Goal: Task Accomplishment & Management: Manage account settings

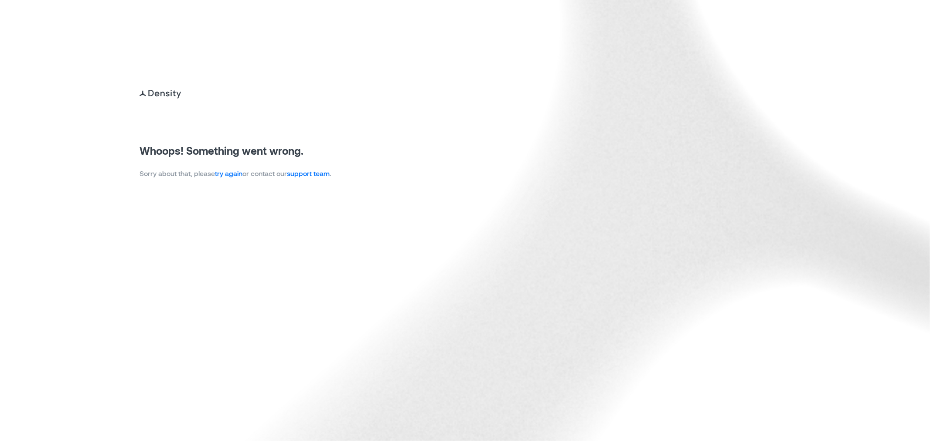
click at [232, 175] on link "try again" at bounding box center [228, 173] width 27 height 8
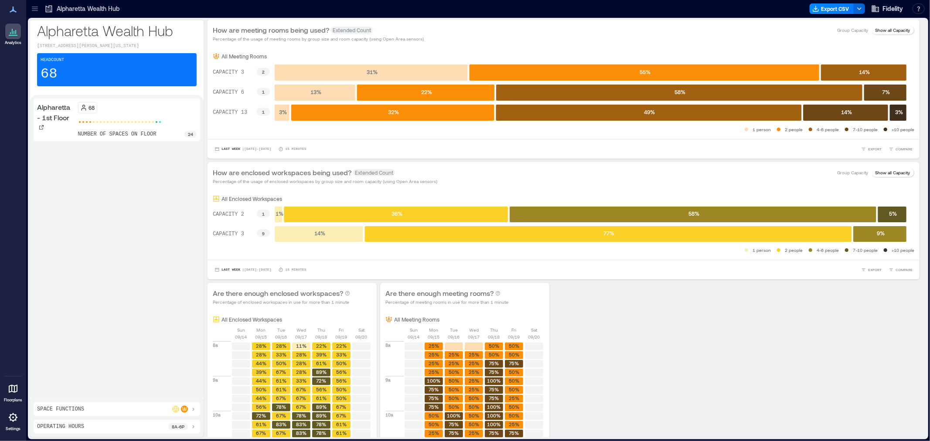
click at [31, 10] on icon at bounding box center [35, 8] width 9 height 9
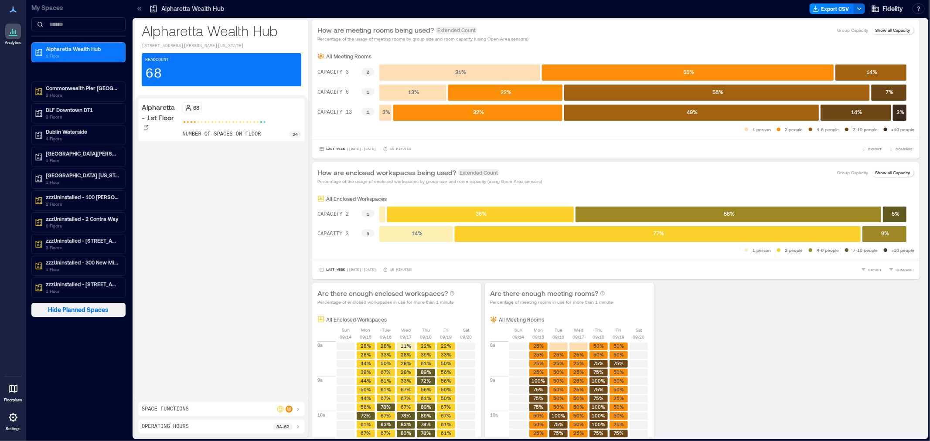
click at [79, 314] on span "Hide Planned Spaces" at bounding box center [78, 310] width 61 height 9
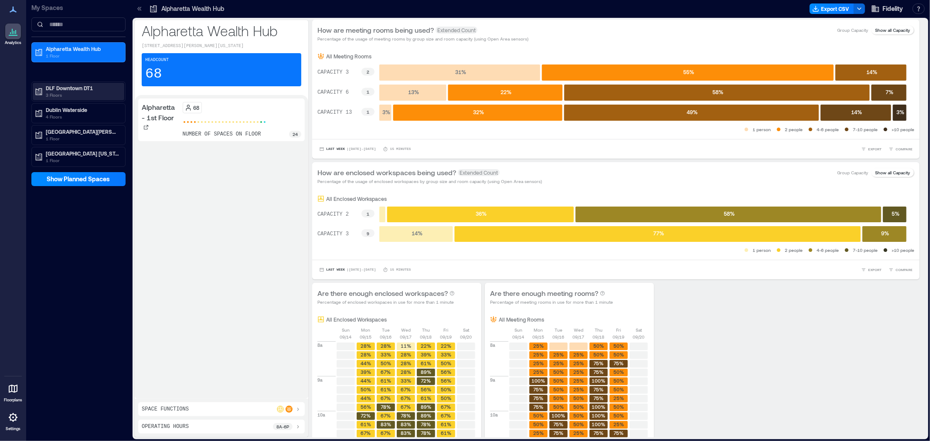
click at [64, 90] on p "DLF Downtown DT1" at bounding box center [82, 88] width 73 height 7
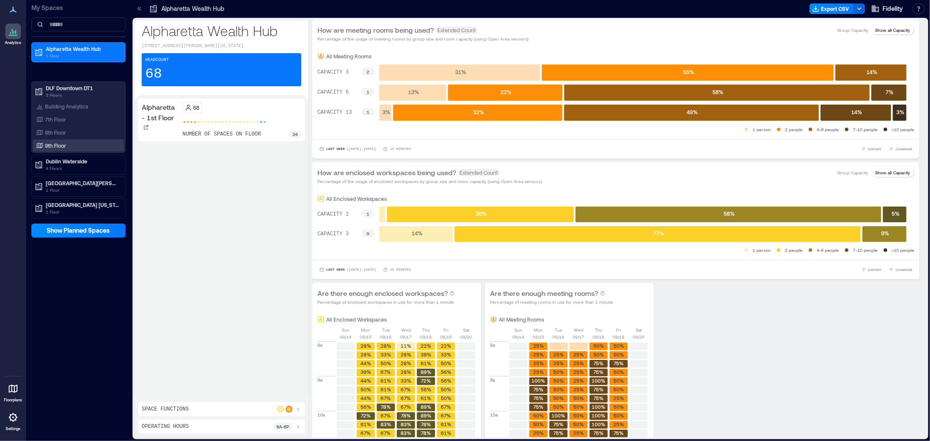
click at [54, 144] on p "9th Floor" at bounding box center [55, 145] width 21 height 7
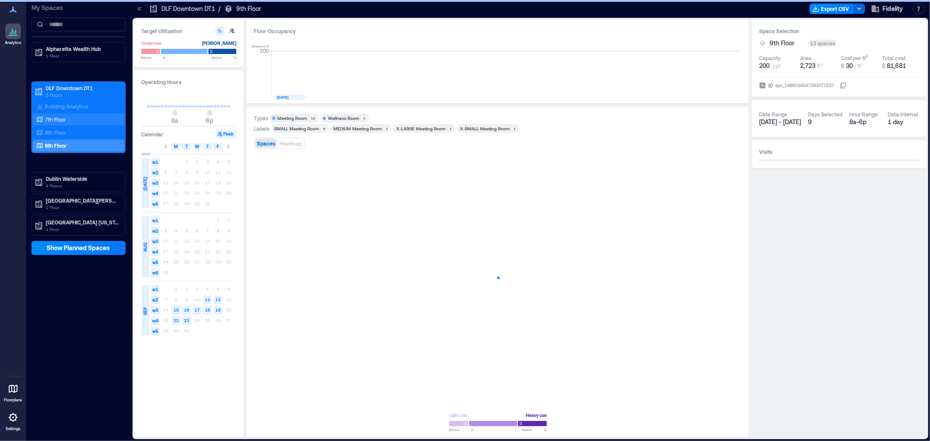
click at [47, 119] on p "7th Floor" at bounding box center [55, 119] width 21 height 7
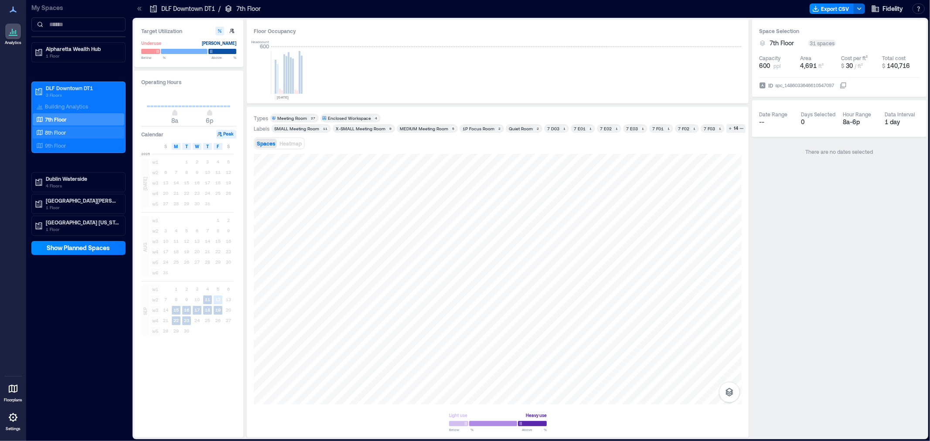
click at [58, 130] on p "8th Floor" at bounding box center [55, 132] width 21 height 7
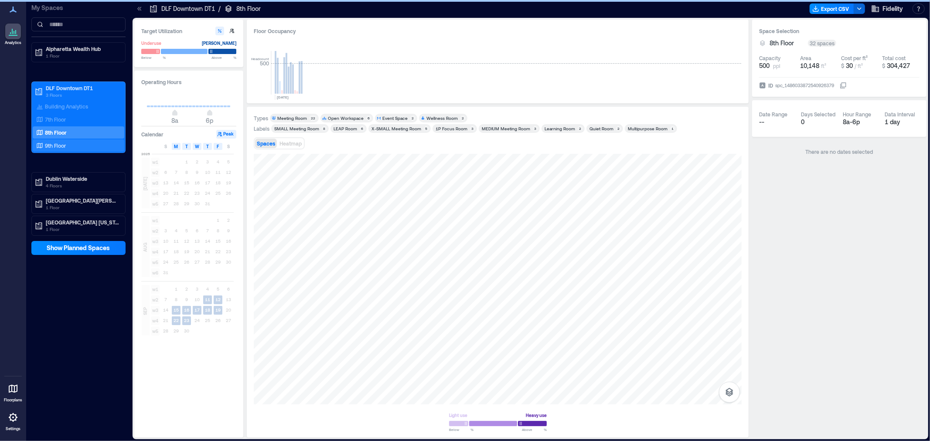
click at [58, 145] on p "9th Floor" at bounding box center [55, 145] width 21 height 7
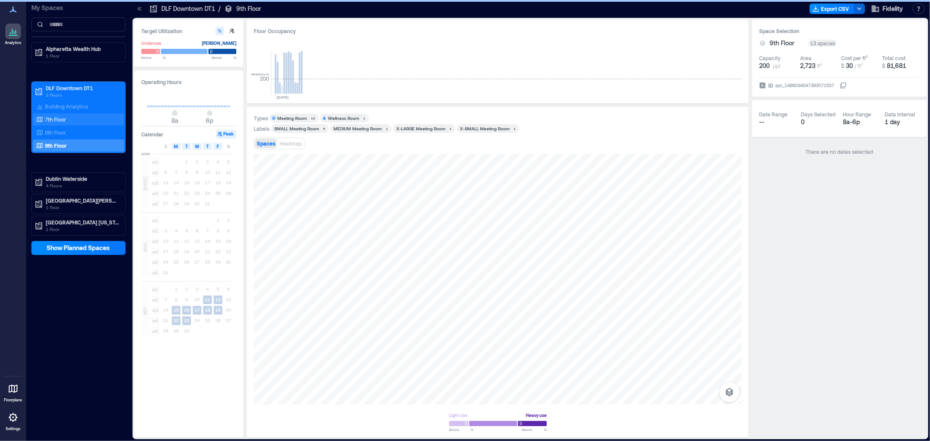
click at [53, 119] on p "7th Floor" at bounding box center [55, 119] width 21 height 7
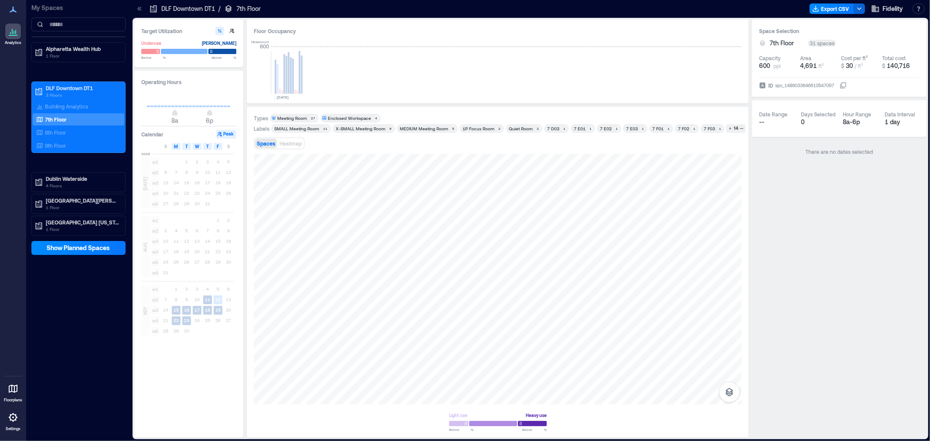
click at [8, 419] on icon at bounding box center [13, 417] width 10 height 10
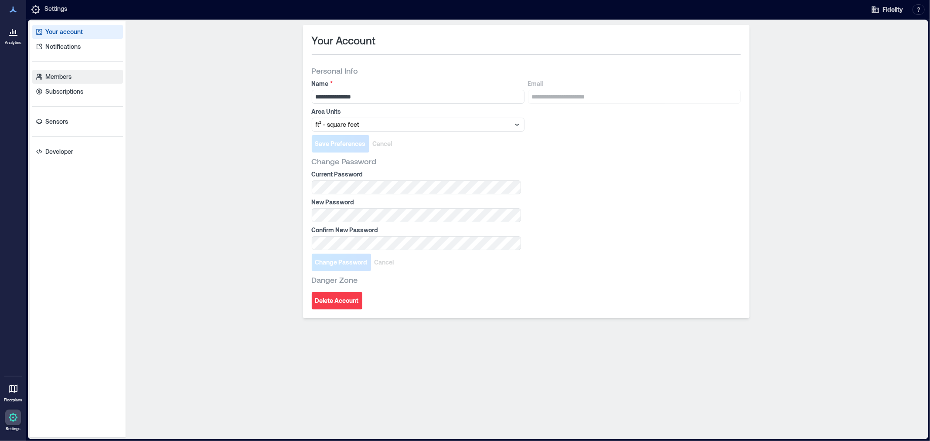
click at [61, 77] on p "Members" at bounding box center [58, 76] width 26 height 9
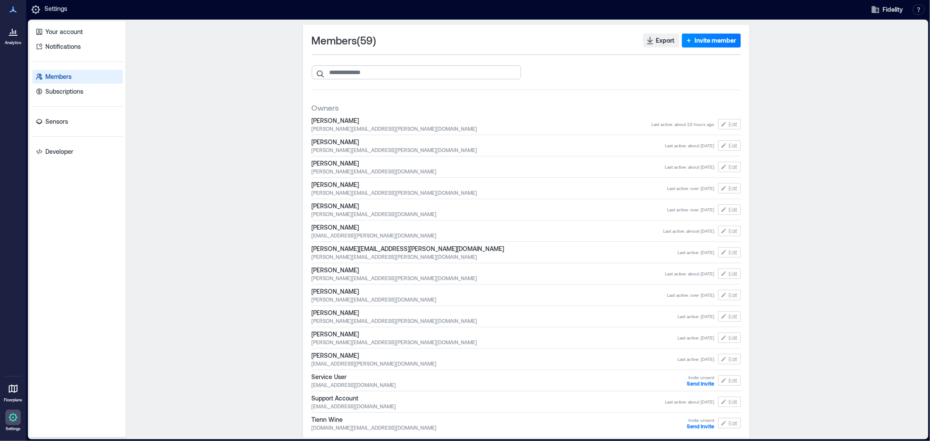
click at [364, 74] on input "search" at bounding box center [416, 72] width 209 height 14
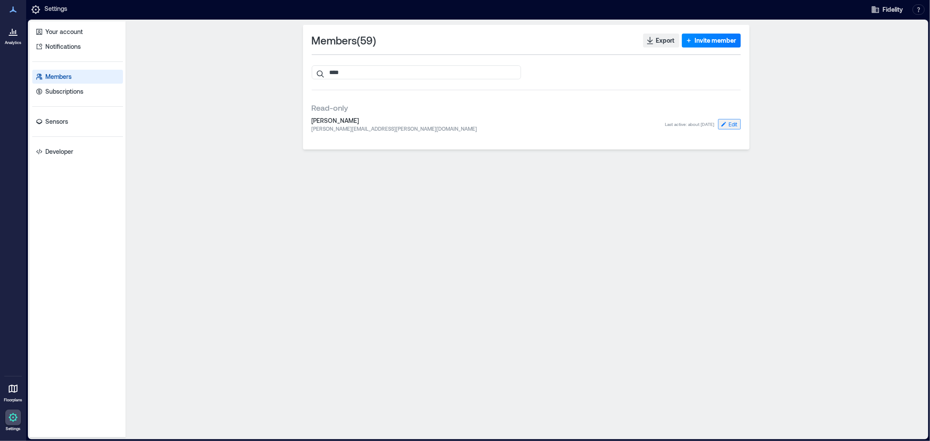
click at [721, 126] on icon "button" at bounding box center [723, 124] width 7 height 7
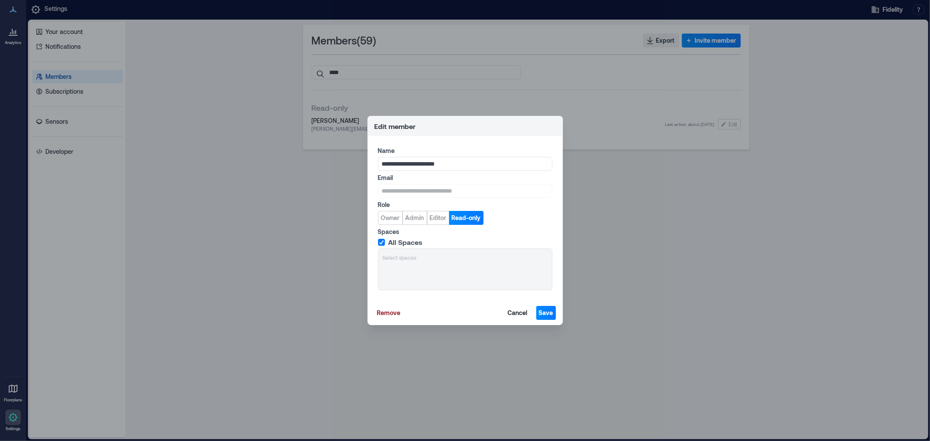
click at [704, 231] on div "**********" at bounding box center [465, 220] width 930 height 441
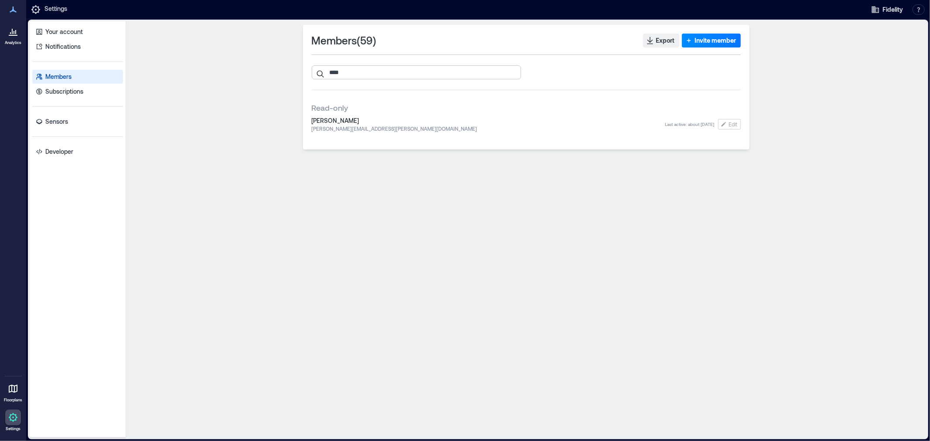
drag, startPoint x: 354, startPoint y: 74, endPoint x: 312, endPoint y: 73, distance: 42.7
click at [312, 73] on input "****" at bounding box center [416, 72] width 209 height 14
type input "*"
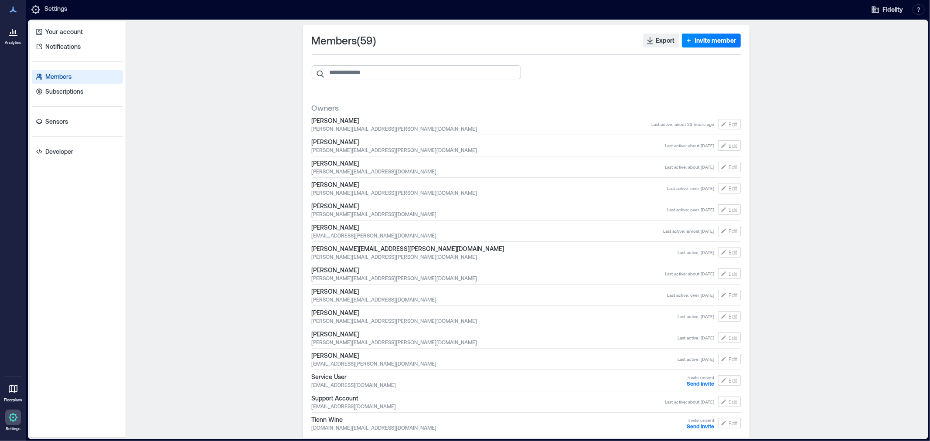
click at [377, 67] on input "search" at bounding box center [416, 72] width 209 height 14
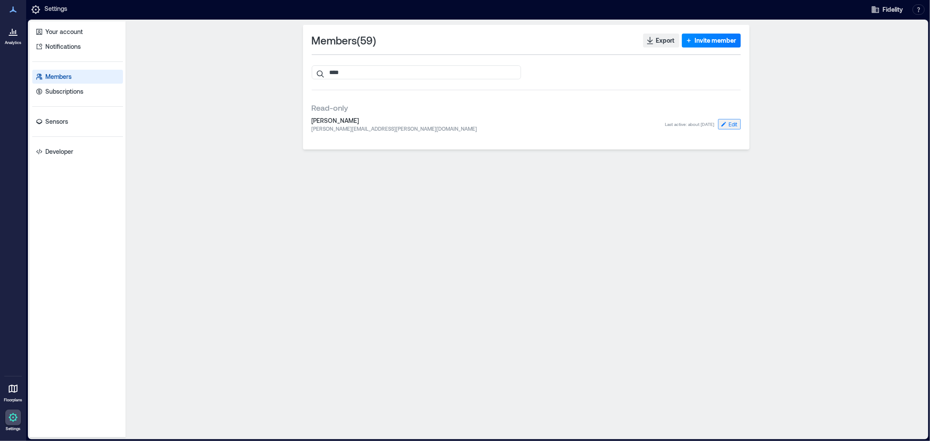
click at [729, 126] on span "Edit" at bounding box center [733, 124] width 9 height 7
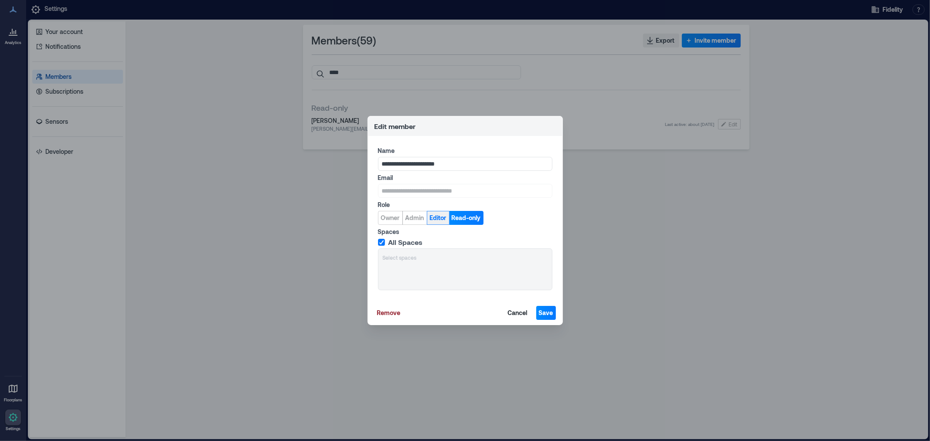
click at [442, 218] on span "Editor" at bounding box center [438, 218] width 17 height 9
click at [470, 260] on div "All Spaces Select spaces" at bounding box center [465, 264] width 174 height 52
click at [395, 255] on div "All Spaces Select spaces" at bounding box center [465, 264] width 174 height 52
click at [398, 259] on div "All Spaces Select spaces" at bounding box center [465, 264] width 174 height 52
click at [380, 242] on icon at bounding box center [381, 242] width 5 height 4
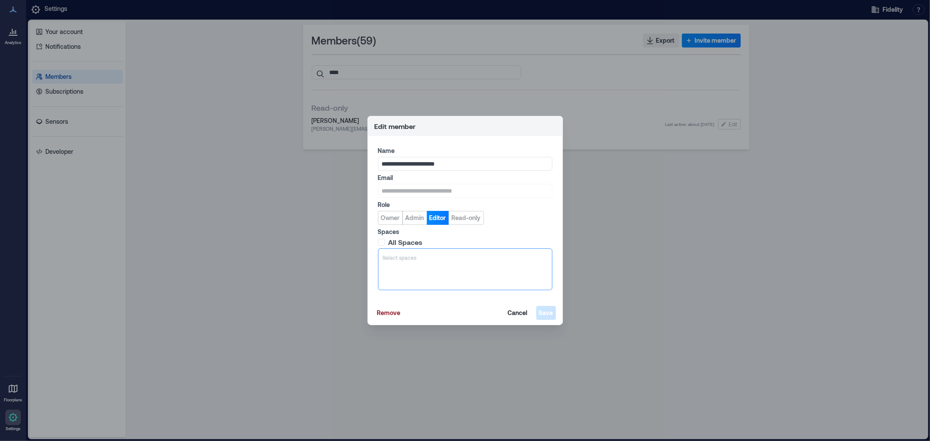
click at [432, 263] on div "Select spaces" at bounding box center [465, 269] width 174 height 42
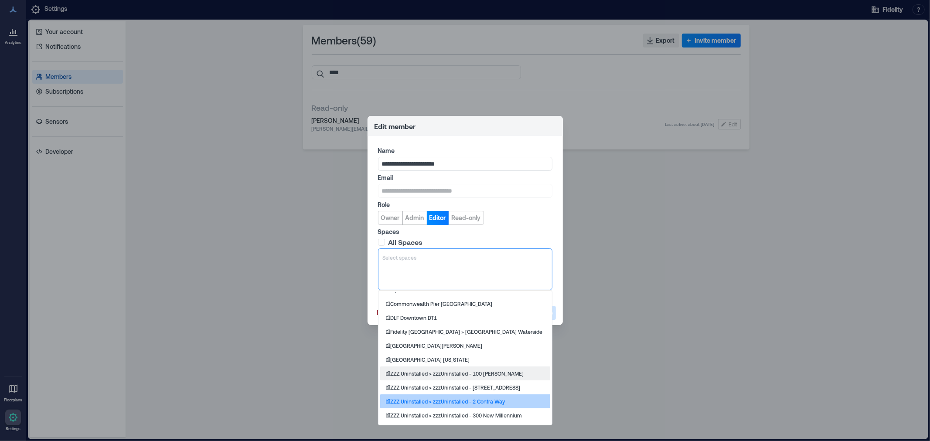
scroll to position [240, 0]
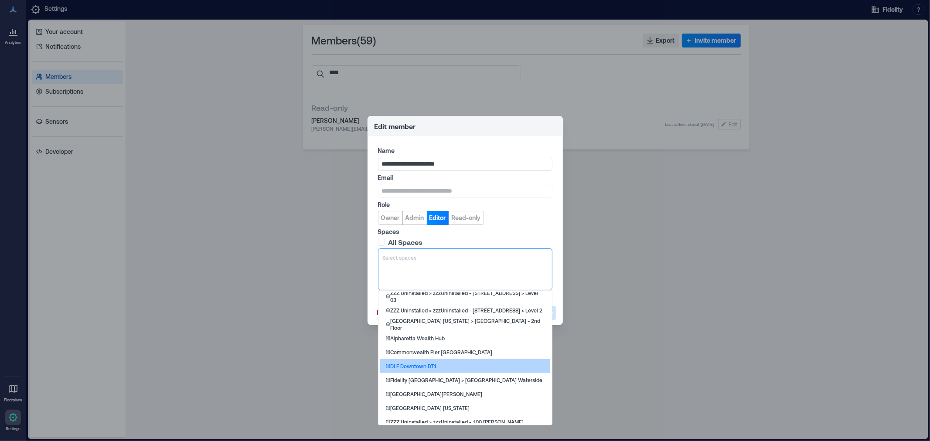
click at [463, 371] on div "DLF Downtown DT1" at bounding box center [465, 366] width 170 height 14
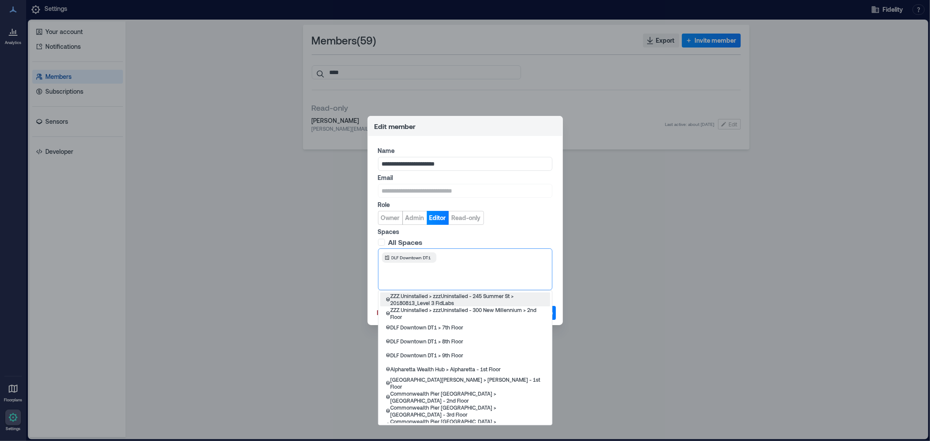
click at [454, 257] on div at bounding box center [493, 257] width 109 height 9
click at [468, 329] on div "DLF Downtown DT1 > 7th Floor" at bounding box center [465, 327] width 170 height 14
click at [523, 254] on div at bounding box center [533, 257] width 30 height 9
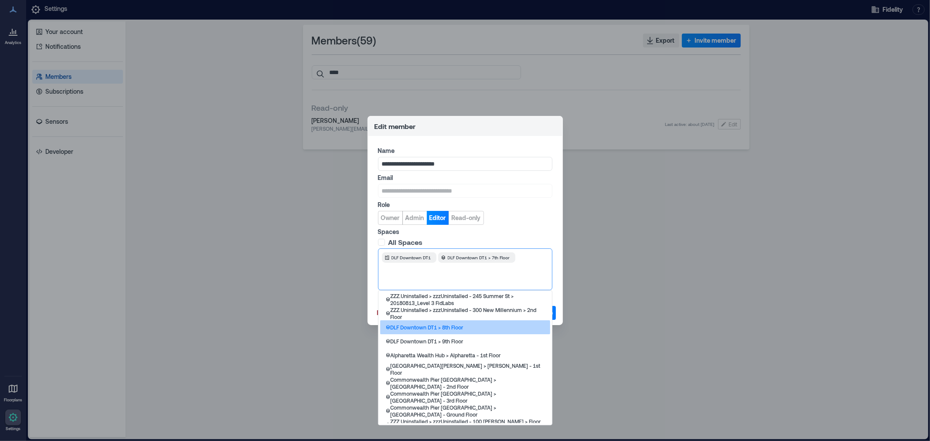
click at [487, 327] on div "DLF Downtown DT1 > 8th Floor" at bounding box center [465, 327] width 170 height 14
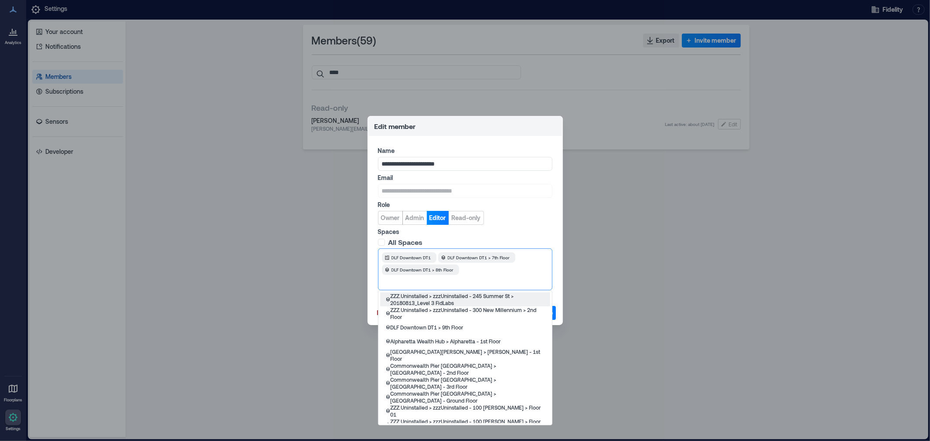
click at [491, 274] on div at bounding box center [505, 269] width 86 height 9
click at [477, 328] on div "DLF Downtown DT1 > 9th Floor" at bounding box center [465, 327] width 170 height 14
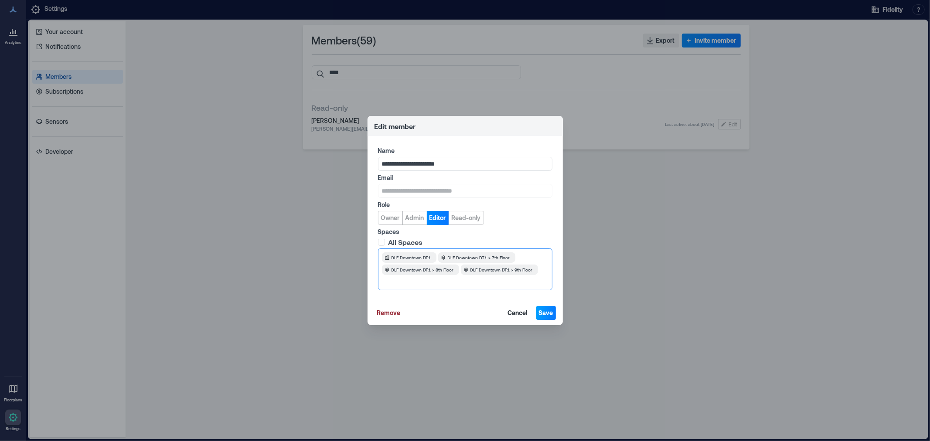
click at [547, 313] on span "Save" at bounding box center [546, 313] width 14 height 9
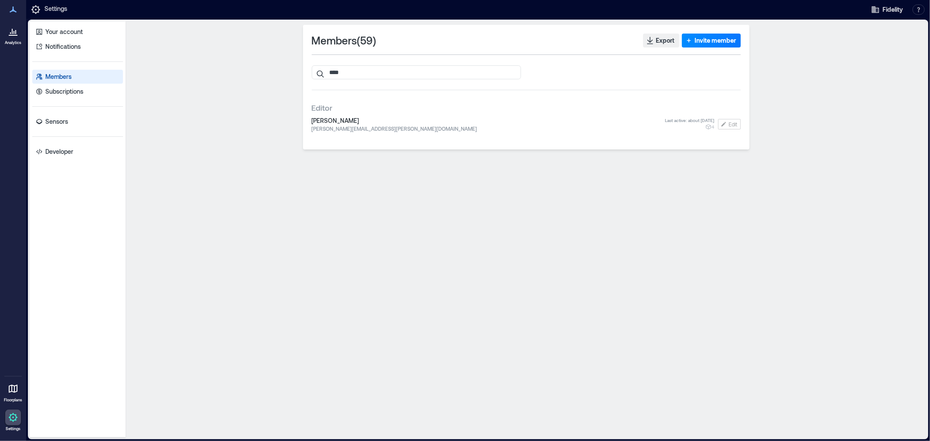
drag, startPoint x: 365, startPoint y: 73, endPoint x: 286, endPoint y: 71, distance: 79.4
click at [286, 71] on div "Members ( 59 ) Export Invite member **** Editor [PERSON_NAME] [PERSON_NAME][EMA…" at bounding box center [526, 229] width 794 height 409
type input "*"
click at [729, 123] on span "Edit" at bounding box center [733, 124] width 9 height 7
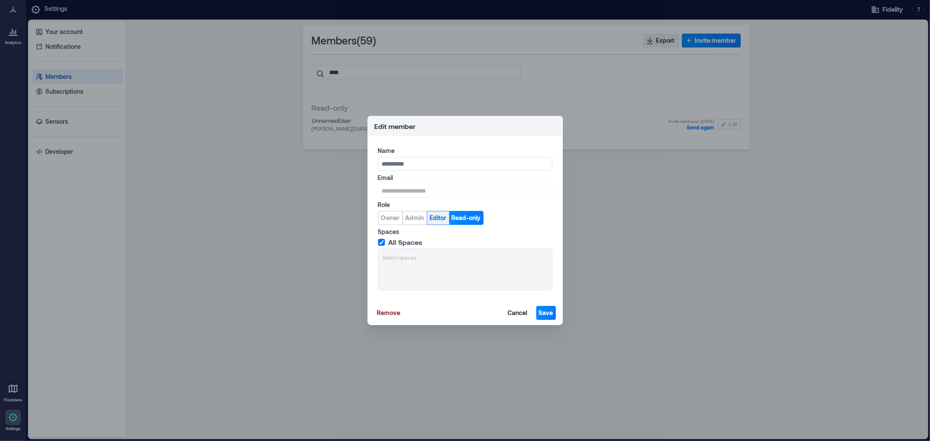
click at [442, 221] on span "Editor" at bounding box center [438, 218] width 17 height 9
click at [382, 242] on polyline at bounding box center [381, 242] width 4 height 3
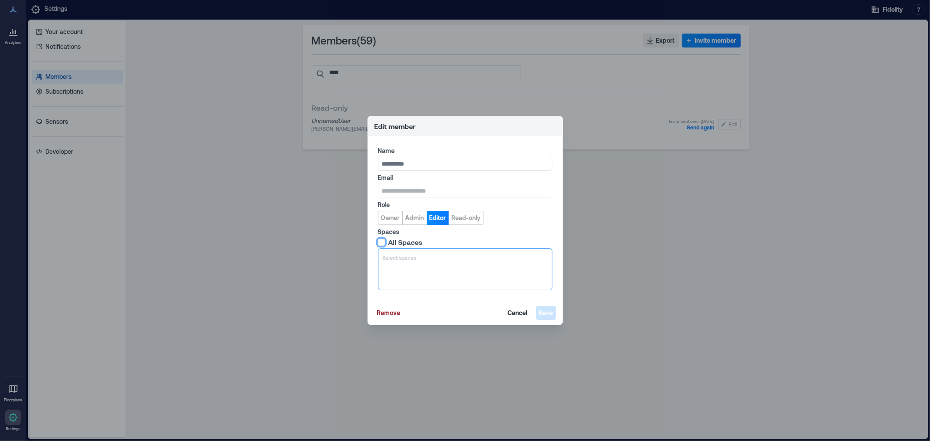
click at [436, 258] on div at bounding box center [465, 257] width 165 height 9
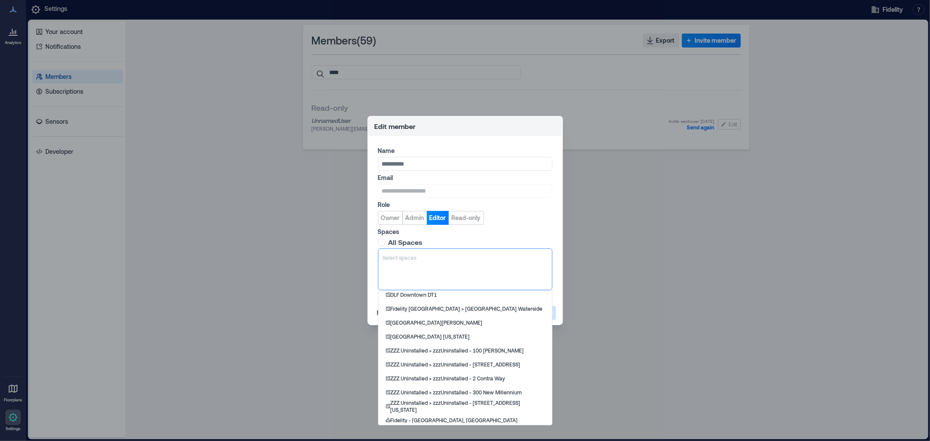
scroll to position [289, 0]
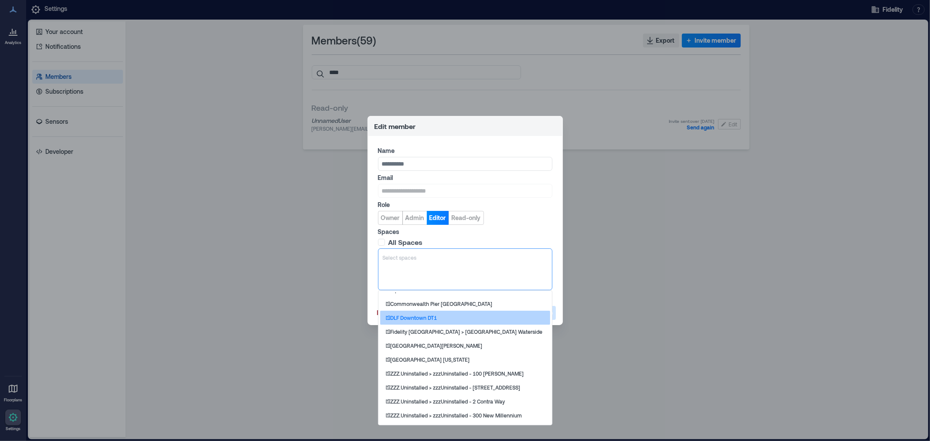
click at [439, 316] on div "DLF Downtown DT1" at bounding box center [465, 318] width 170 height 14
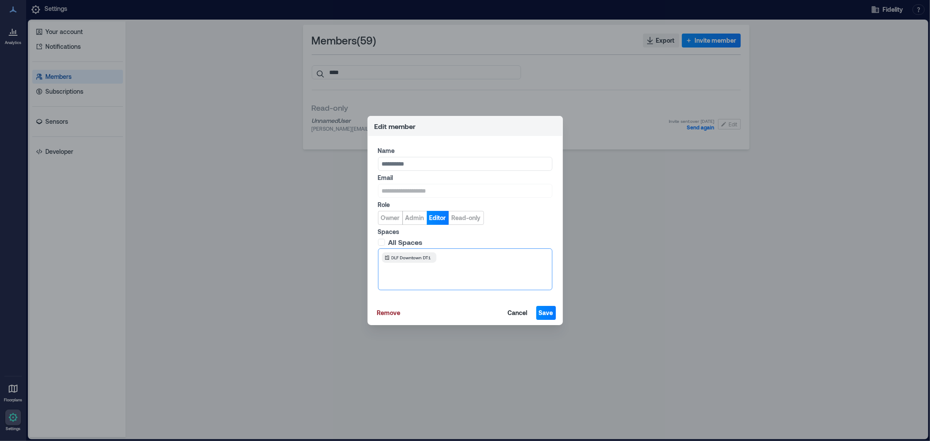
click at [451, 255] on div at bounding box center [493, 257] width 109 height 9
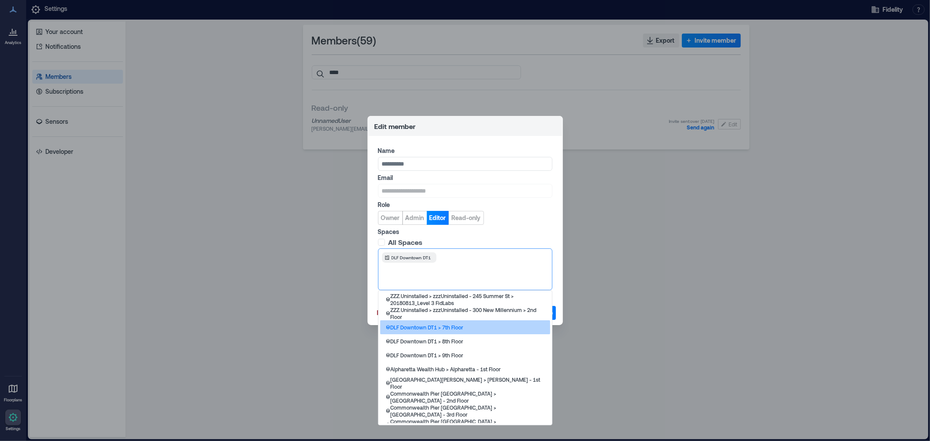
click at [459, 329] on p "DLF Downtown DT1 > 7th Floor" at bounding box center [427, 327] width 73 height 7
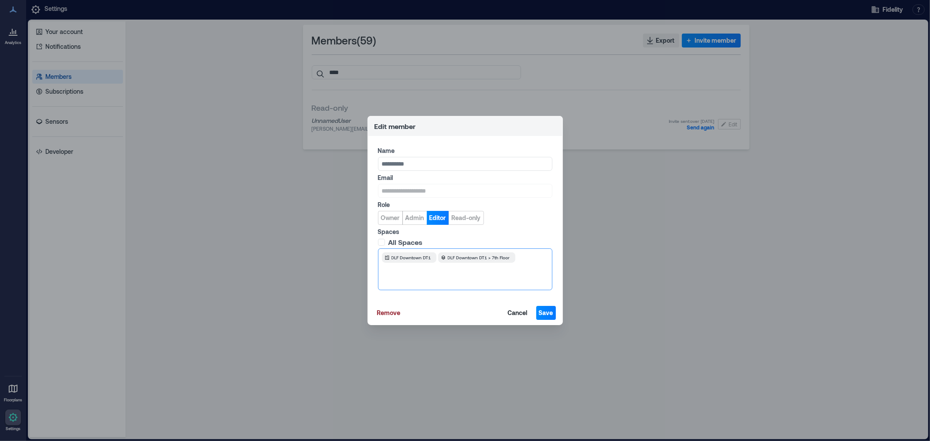
click at [530, 257] on div at bounding box center [533, 257] width 30 height 9
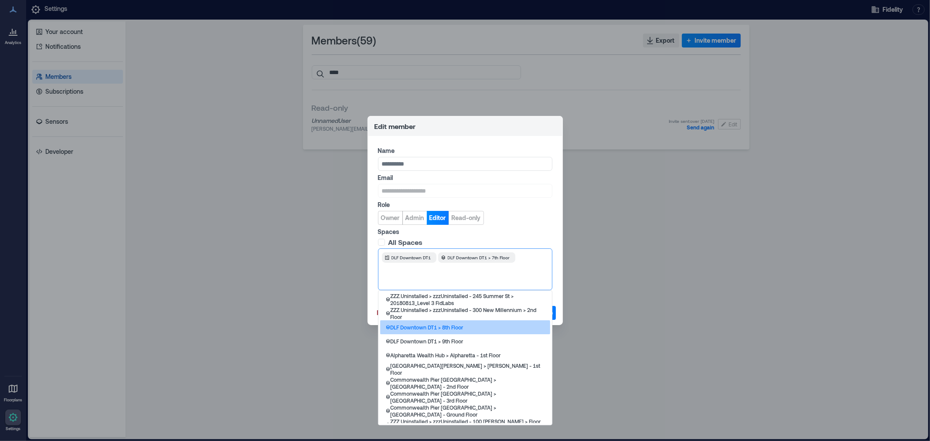
click at [493, 329] on div "DLF Downtown DT1 > 8th Floor" at bounding box center [465, 327] width 170 height 14
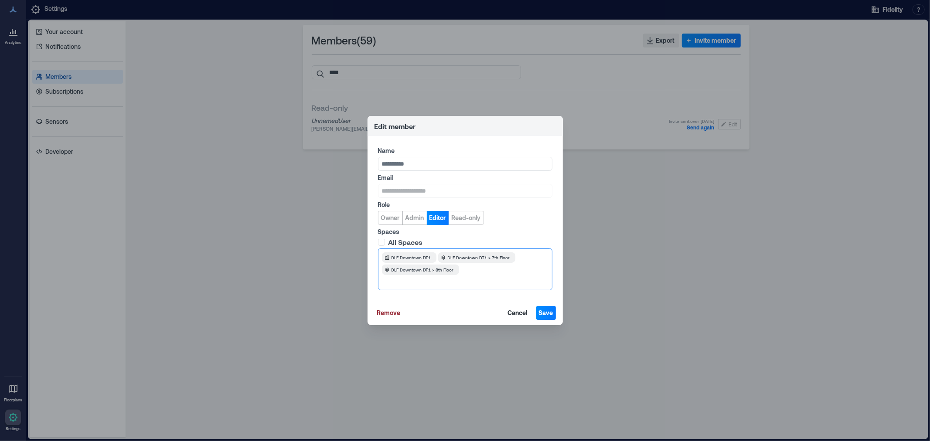
click at [512, 269] on div at bounding box center [505, 269] width 86 height 9
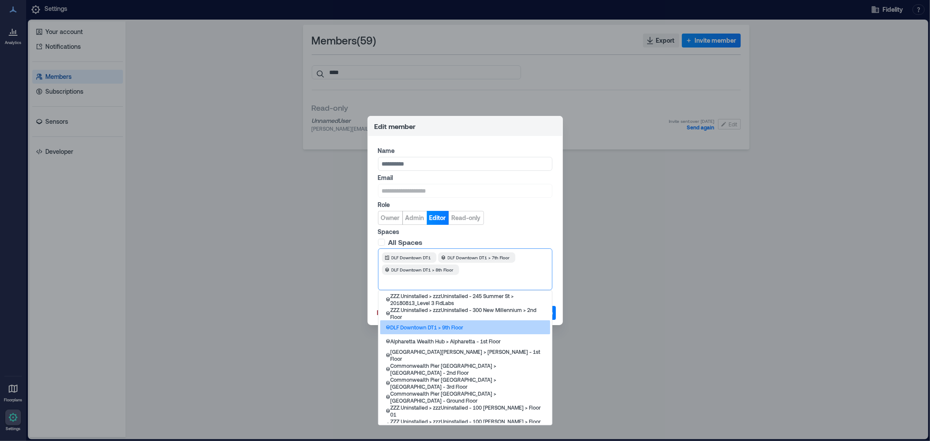
click at [477, 327] on div "DLF Downtown DT1 > 9th Floor" at bounding box center [465, 327] width 170 height 14
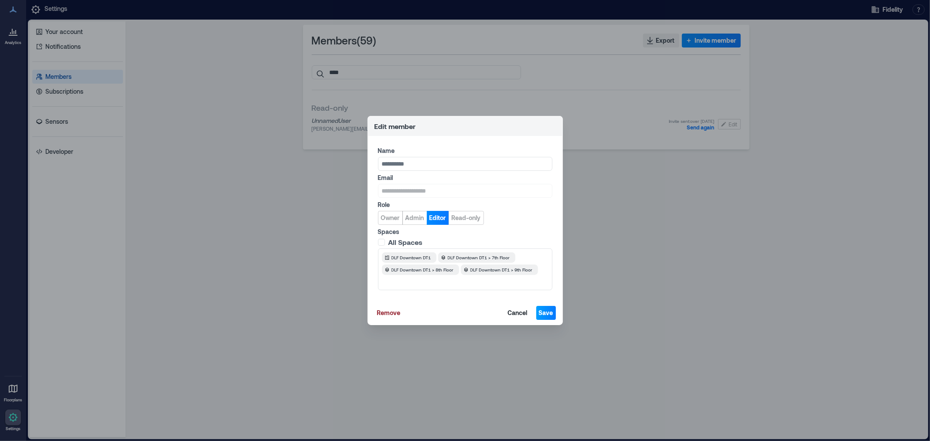
click at [551, 315] on span "Save" at bounding box center [546, 313] width 14 height 9
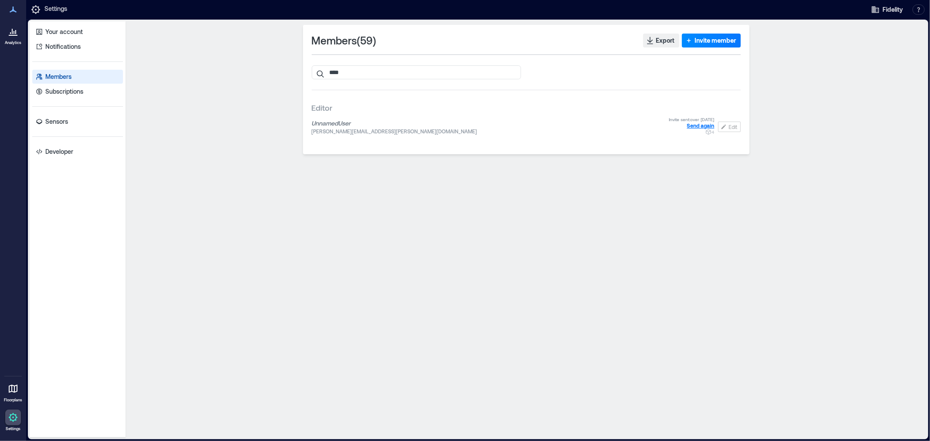
click at [692, 126] on span "Send again" at bounding box center [700, 126] width 27 height 6
drag, startPoint x: 365, startPoint y: 74, endPoint x: 307, endPoint y: 67, distance: 58.5
click at [307, 67] on div "Members ( 59 ) Export Invite member **** Editor Unnamed User [PERSON_NAME][EMAI…" at bounding box center [526, 89] width 446 height 129
type input "****"
click at [458, 125] on span "[PERSON_NAME][EMAIL_ADDRESS][PERSON_NAME][DOMAIN_NAME]" at bounding box center [489, 128] width 354 height 7
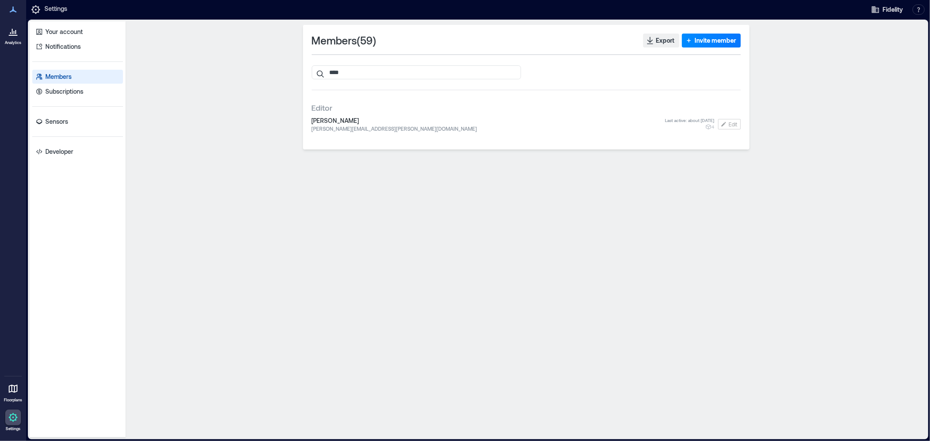
click at [708, 125] on icon "button" at bounding box center [708, 126] width 7 height 7
click at [724, 123] on icon "button" at bounding box center [723, 124] width 5 height 5
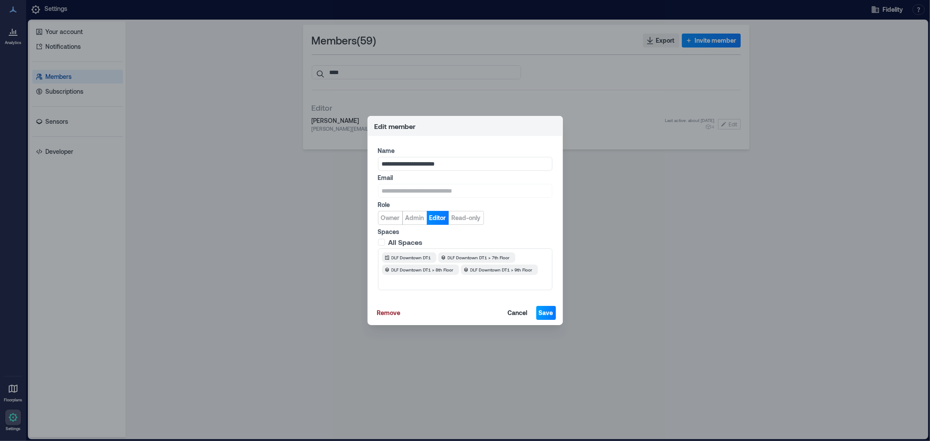
click at [548, 315] on span "Save" at bounding box center [546, 313] width 14 height 9
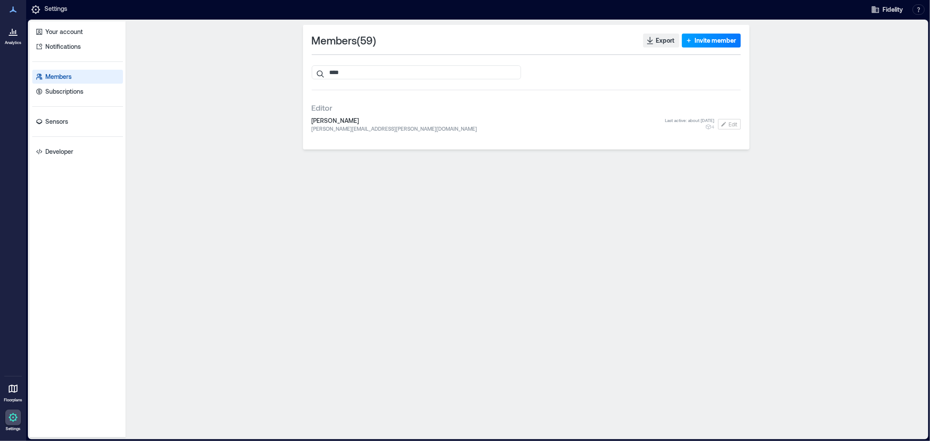
click at [711, 38] on span "Invite member" at bounding box center [715, 40] width 41 height 9
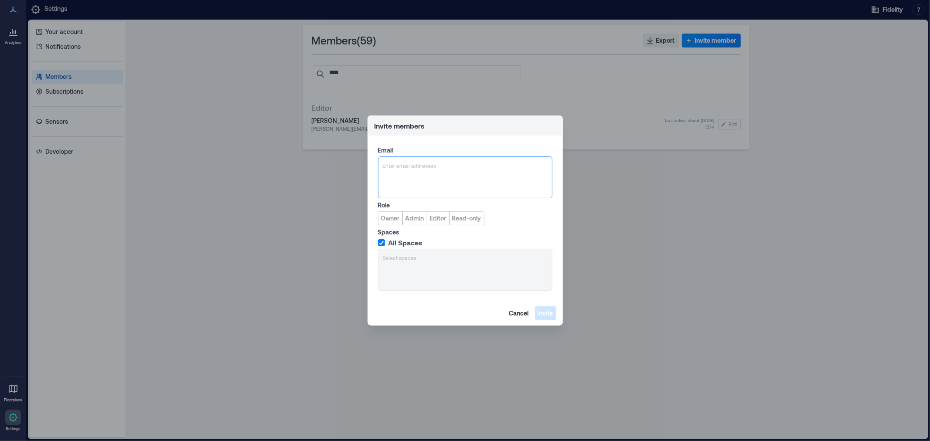
click at [438, 167] on div at bounding box center [465, 165] width 165 height 9
type input "*"
click at [517, 313] on span "Cancel" at bounding box center [519, 313] width 20 height 9
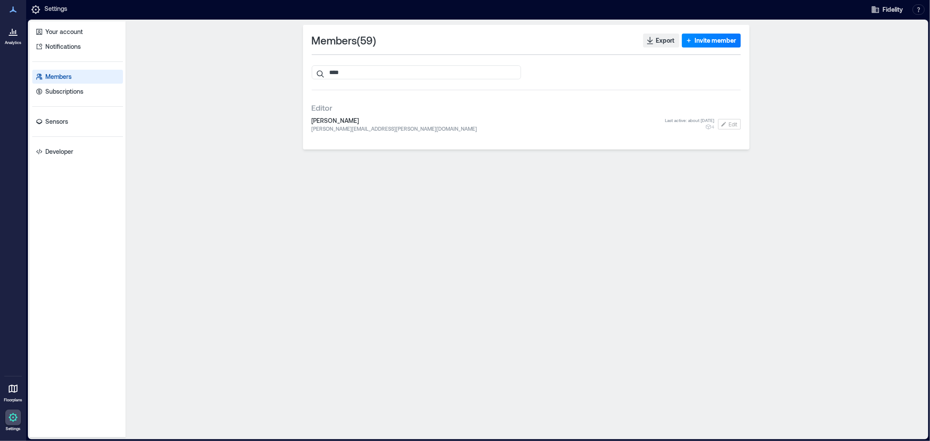
click at [431, 212] on div "Members ( 59 ) Export Invite member **** Editor [PERSON_NAME] [PERSON_NAME][EMA…" at bounding box center [526, 229] width 794 height 409
